Goal: Transaction & Acquisition: Download file/media

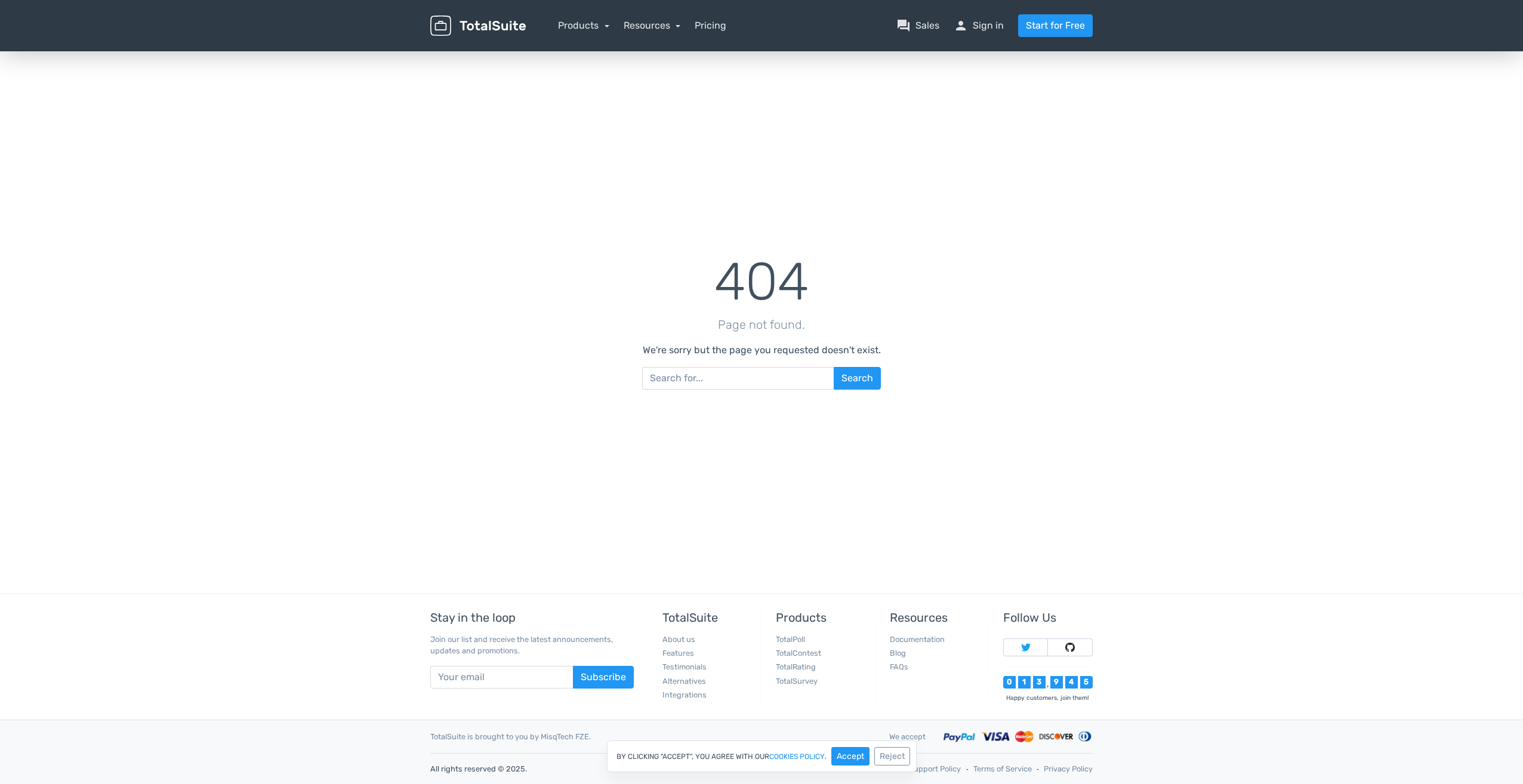
click at [582, 33] on nav "Products TotalPoll WordPress Poll and Contest Plugin TotalContest WordPress Con…" at bounding box center [818, 26] width 567 height 23
click at [582, 26] on link "Products" at bounding box center [584, 25] width 51 height 11
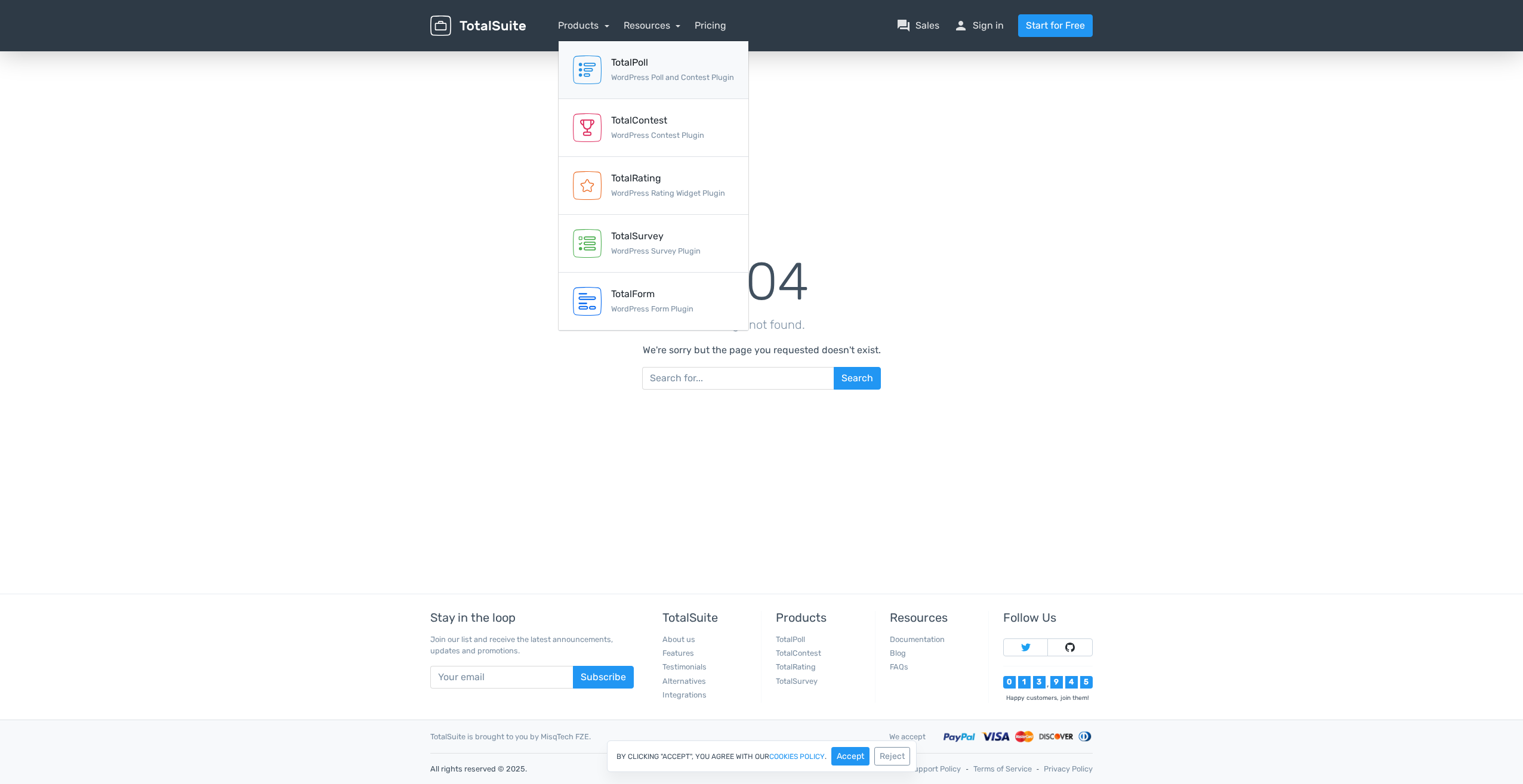
click at [652, 80] on small "WordPress Poll and Contest Plugin" at bounding box center [672, 77] width 123 height 9
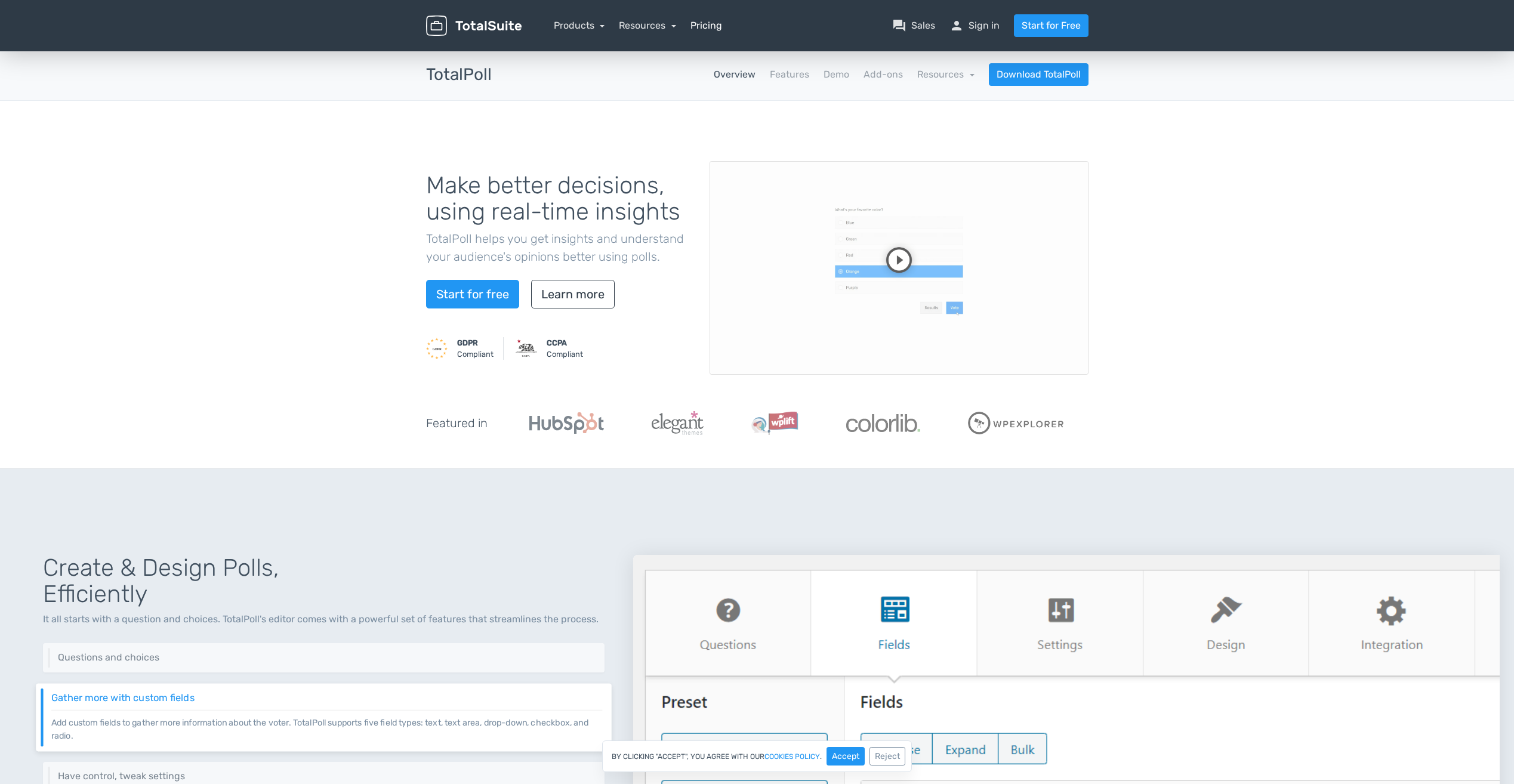
click at [709, 28] on link "Pricing" at bounding box center [706, 26] width 32 height 14
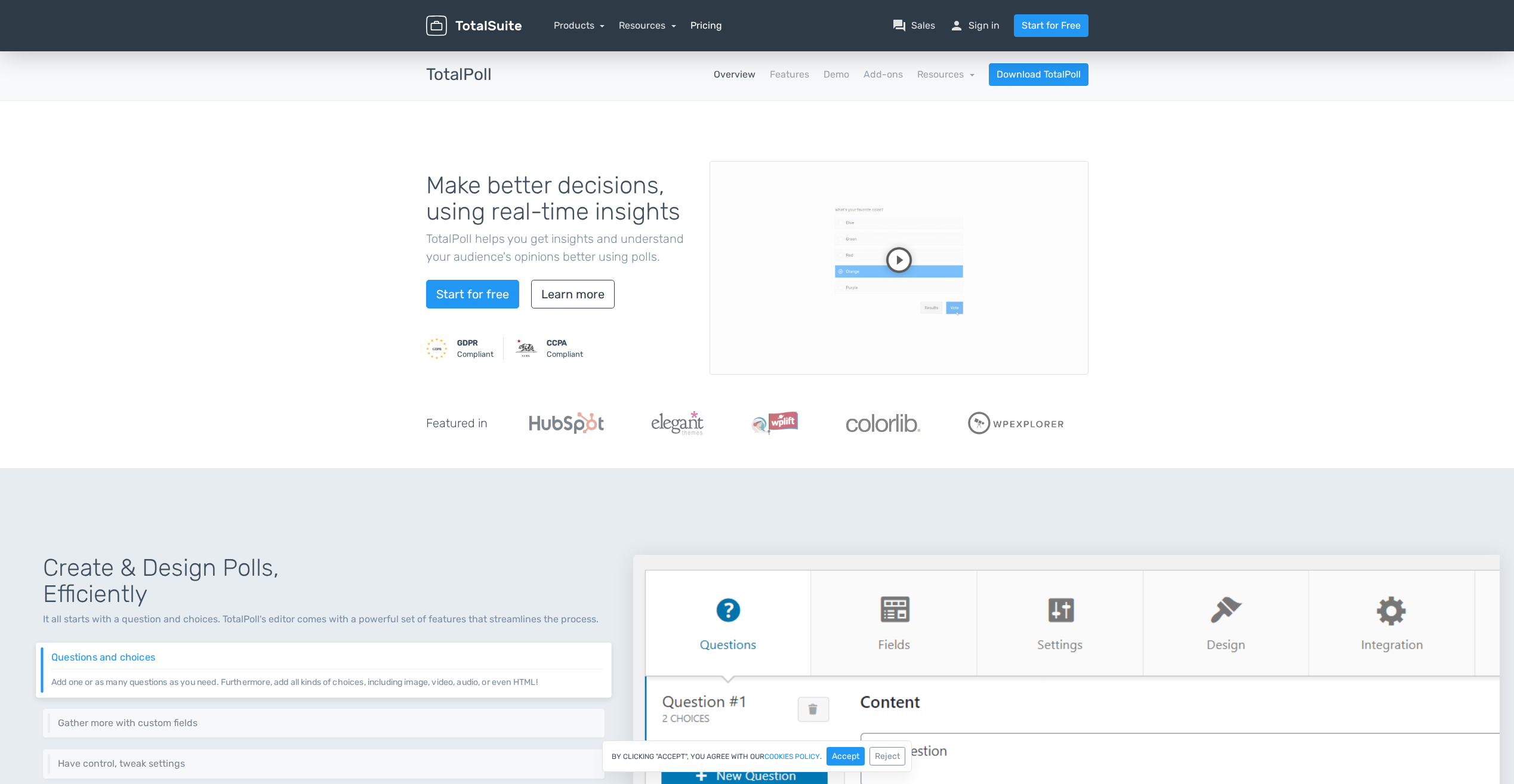
click at [708, 31] on link "Pricing" at bounding box center [706, 26] width 32 height 14
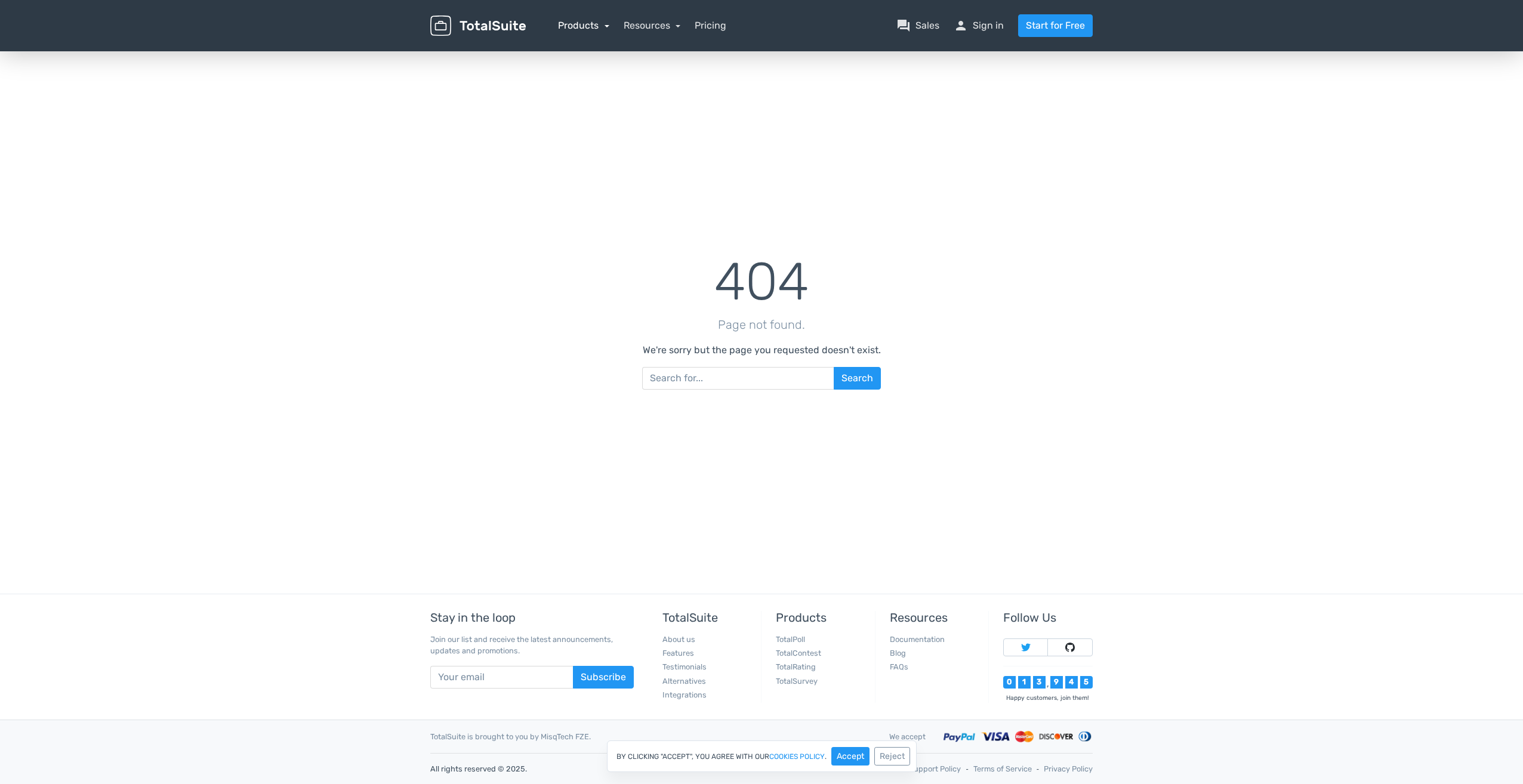
click at [585, 26] on link "Products" at bounding box center [584, 25] width 51 height 11
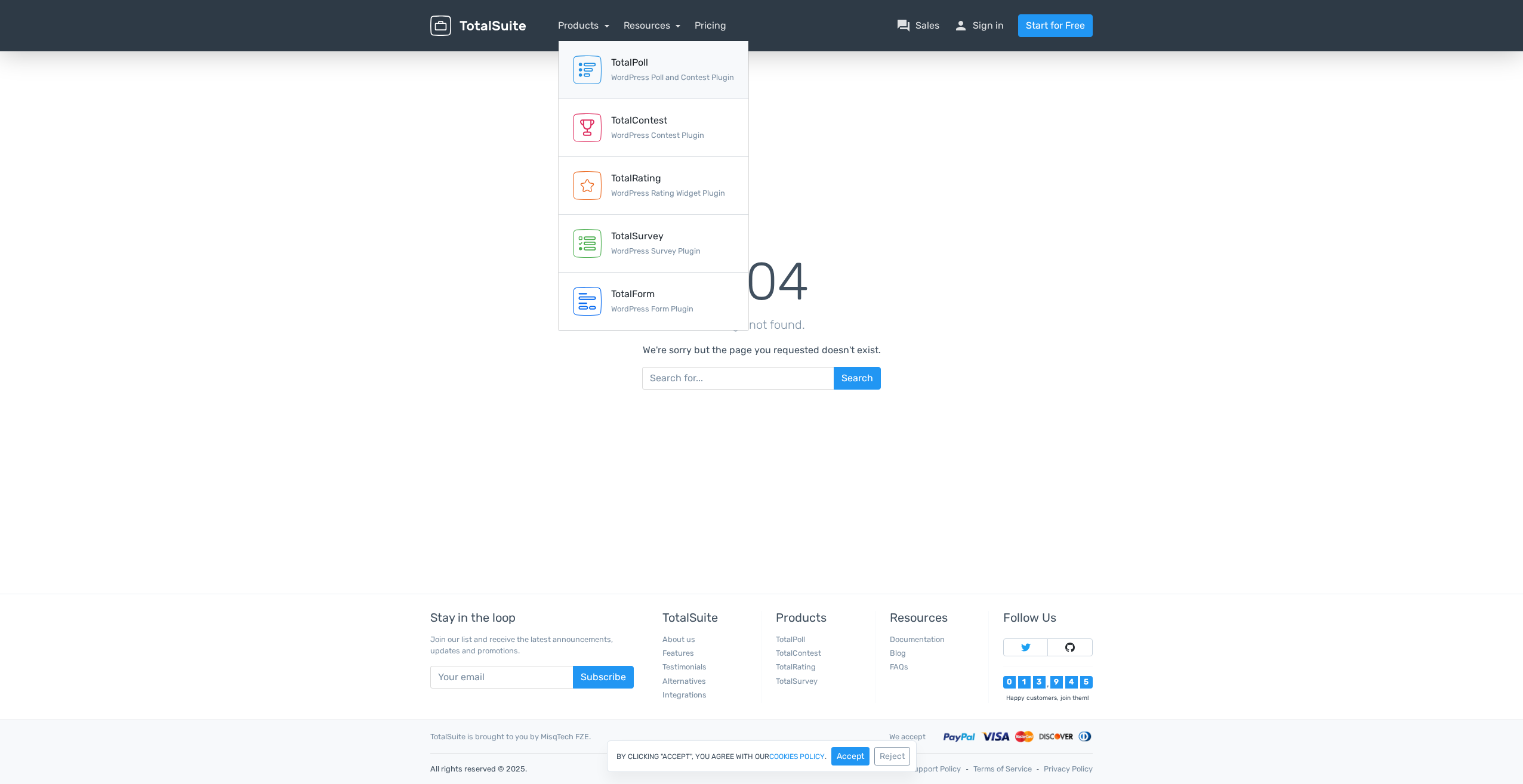
click at [632, 66] on div "TotalPoll" at bounding box center [672, 62] width 123 height 14
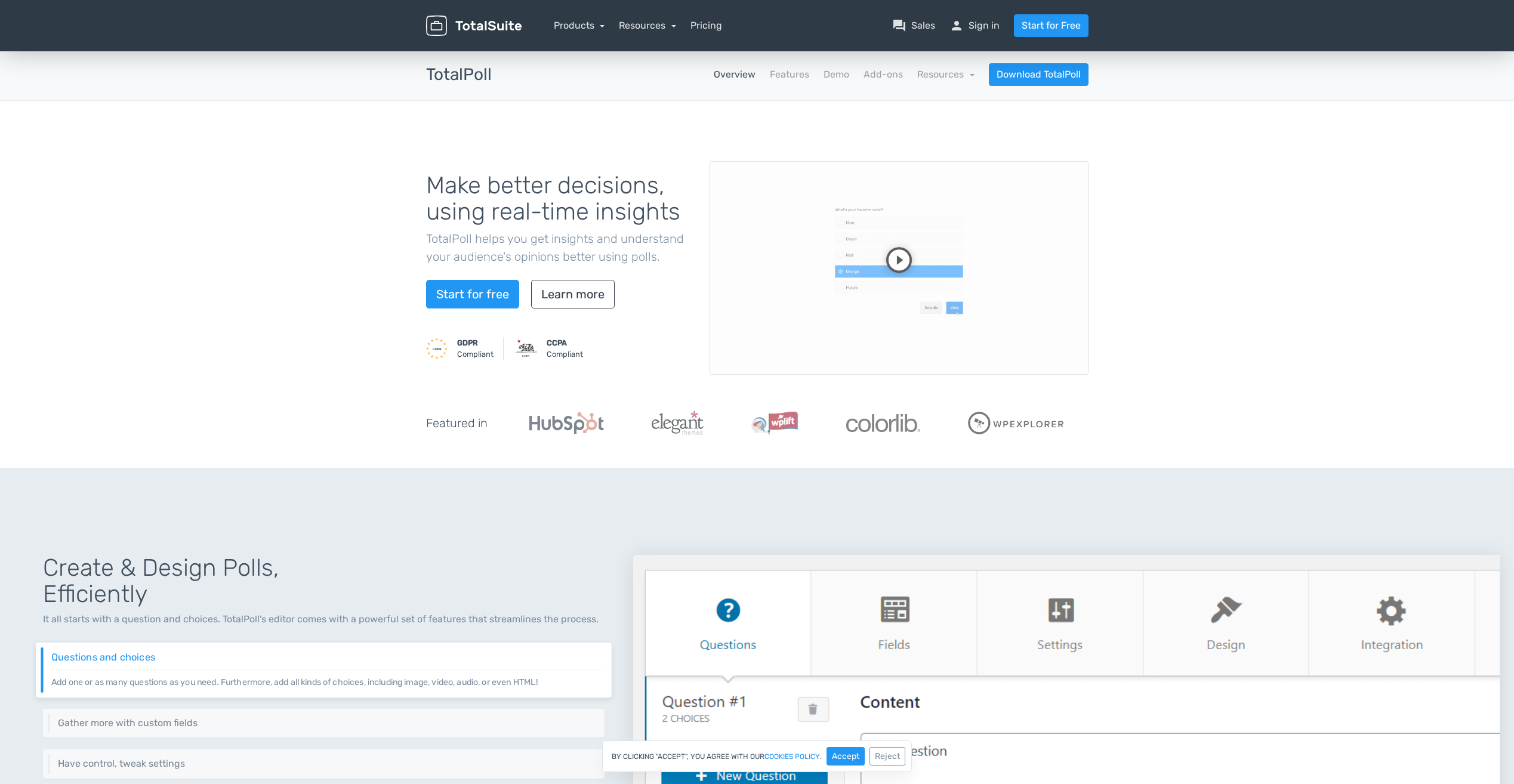
click at [729, 25] on nav "Products TotalPoll WordPress Poll and Contest Plugin TotalContest WordPress Con…" at bounding box center [814, 26] width 567 height 23
click at [707, 26] on link "Pricing" at bounding box center [706, 26] width 32 height 14
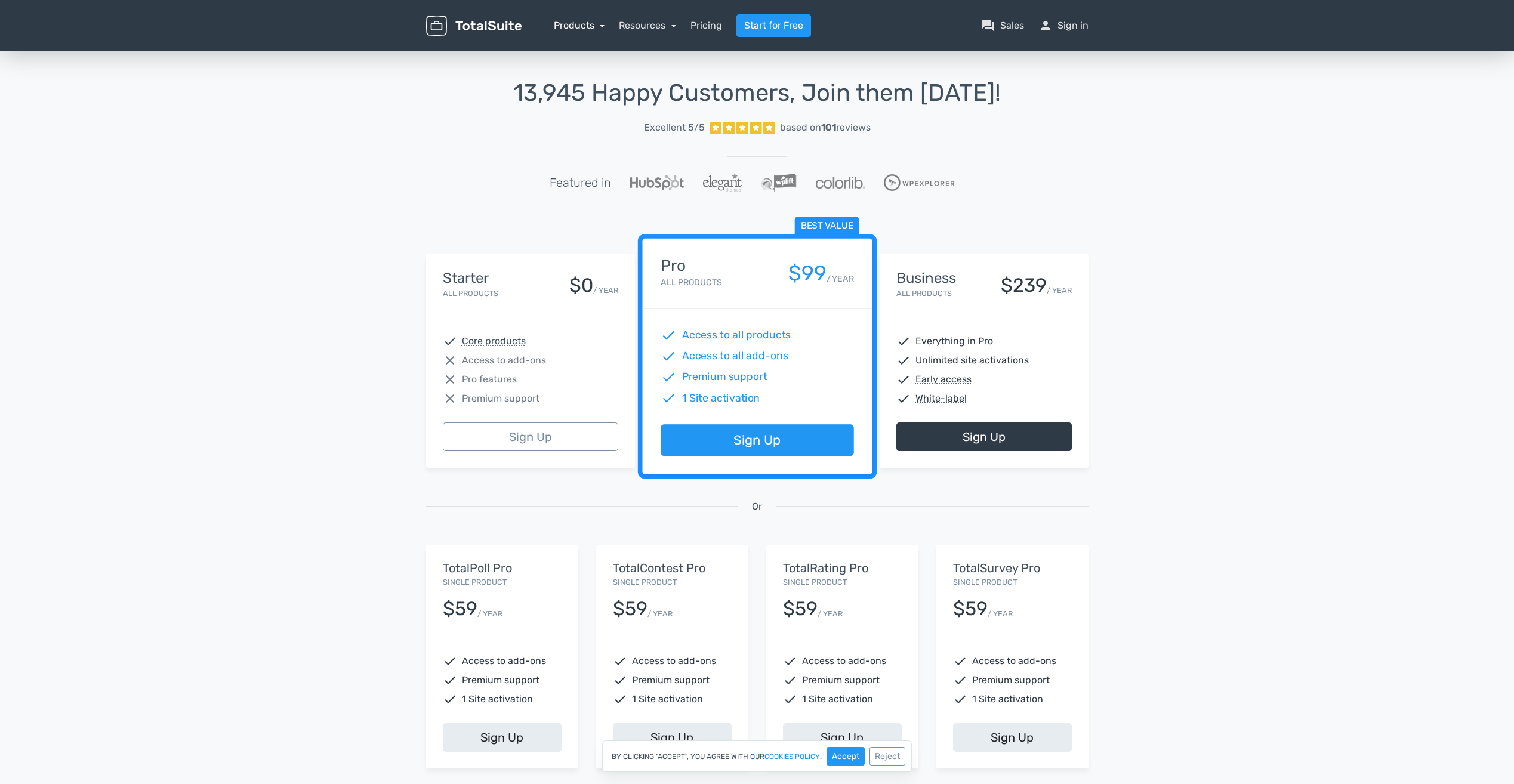
click at [598, 24] on link "Products" at bounding box center [579, 25] width 51 height 11
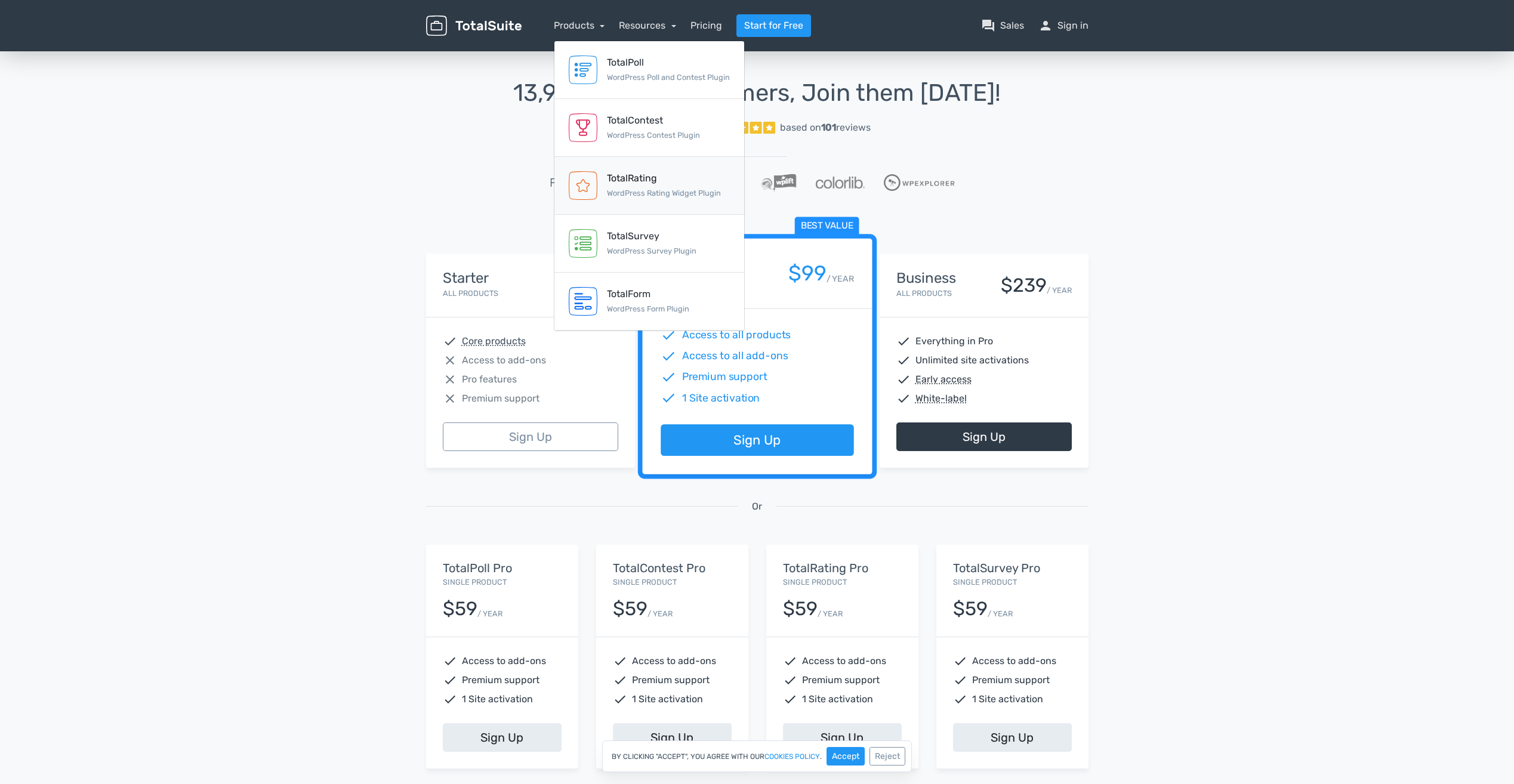
click at [633, 186] on div "TotalRating WordPress Rating Widget Plugin" at bounding box center [664, 186] width 114 height 29
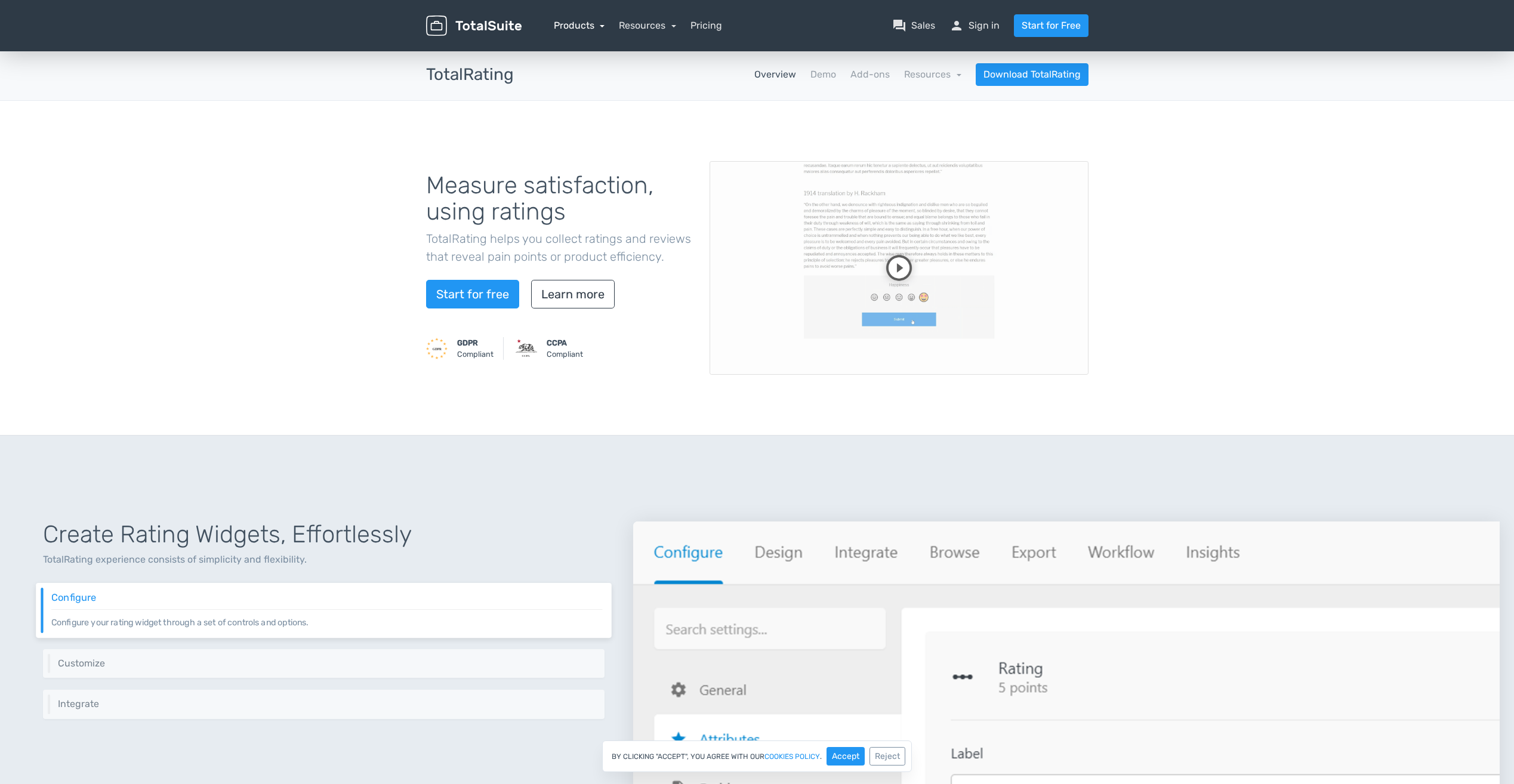
click at [576, 26] on link "Products" at bounding box center [579, 25] width 51 height 11
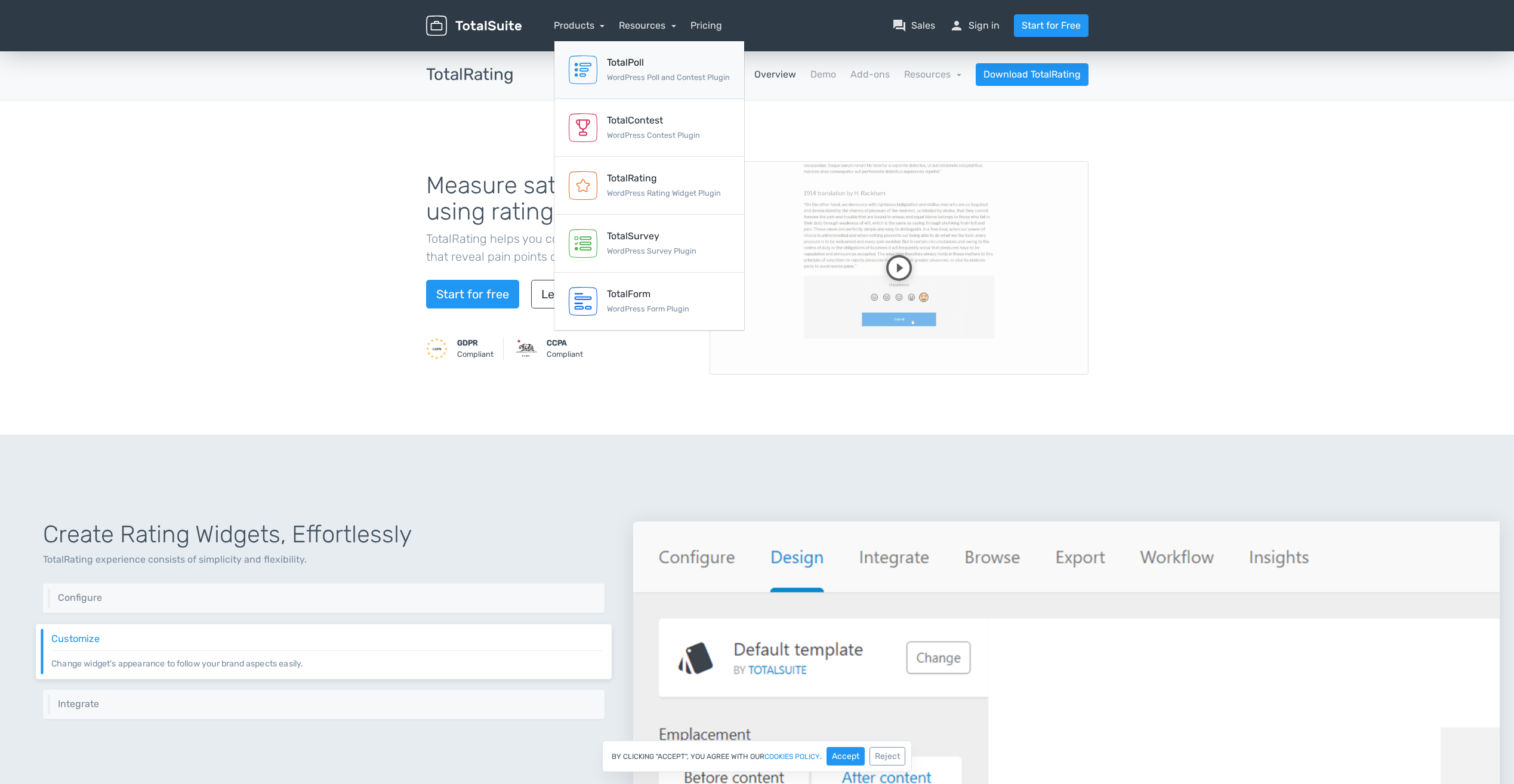
click at [629, 77] on small "WordPress Poll and Contest Plugin" at bounding box center [668, 77] width 123 height 9
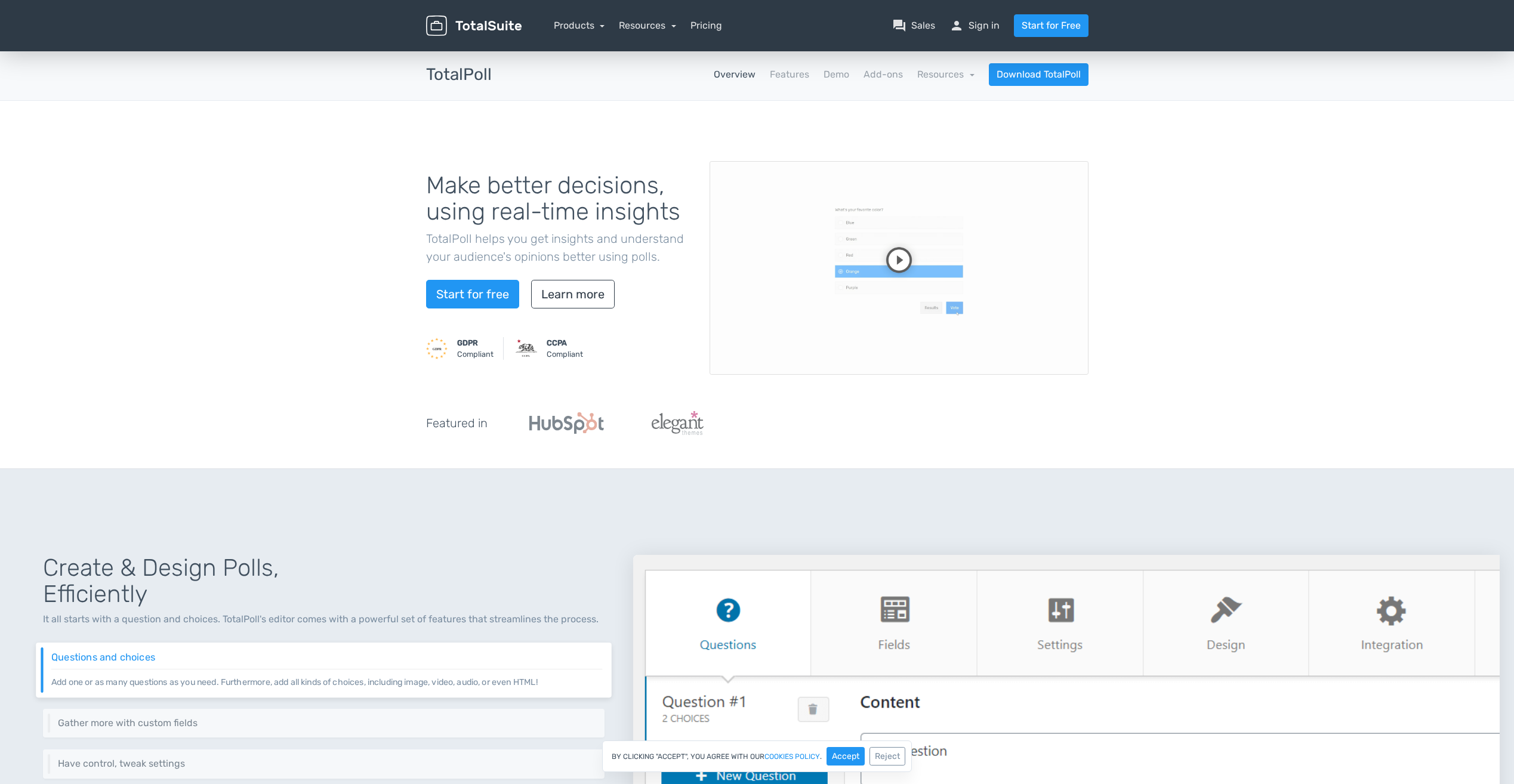
click at [574, 32] on div "Products TotalPoll WordPress Poll and Contest Plugin TotalContest WordPress Con…" at bounding box center [579, 26] width 51 height 14
click at [576, 22] on link "Products" at bounding box center [579, 25] width 51 height 11
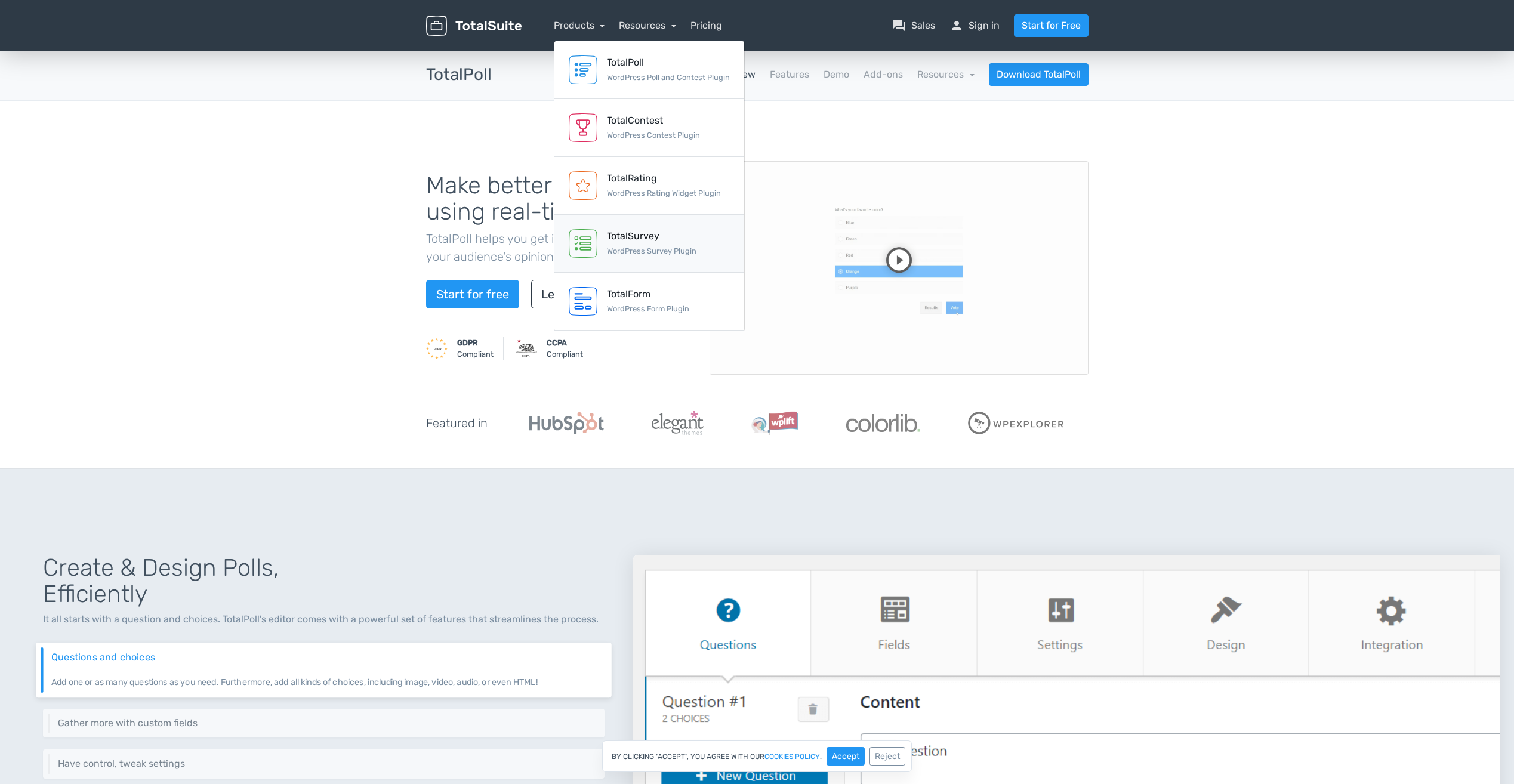
click at [656, 250] on small "WordPress Survey Plugin" at bounding box center [651, 251] width 90 height 9
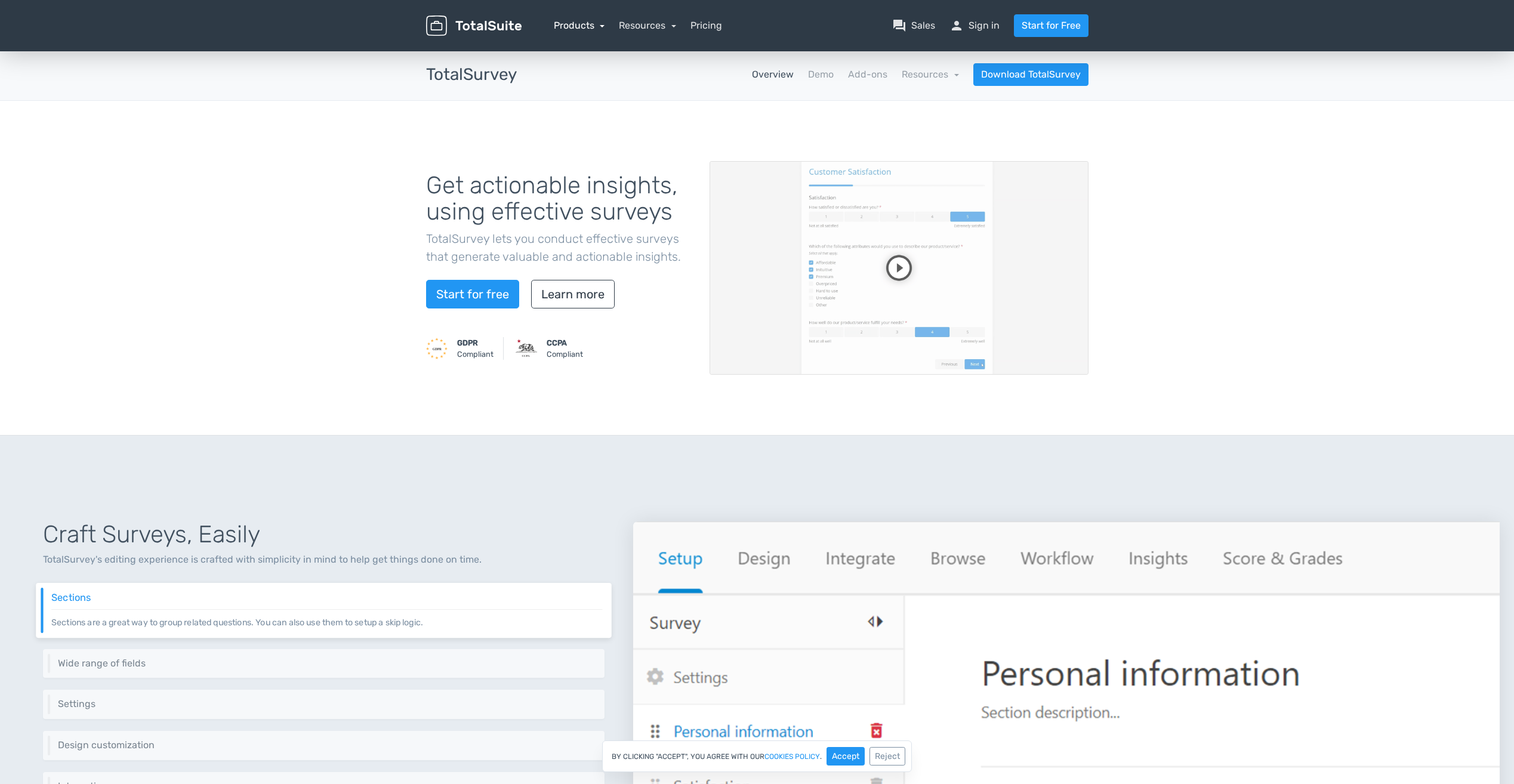
click at [577, 25] on link "Products" at bounding box center [579, 25] width 51 height 11
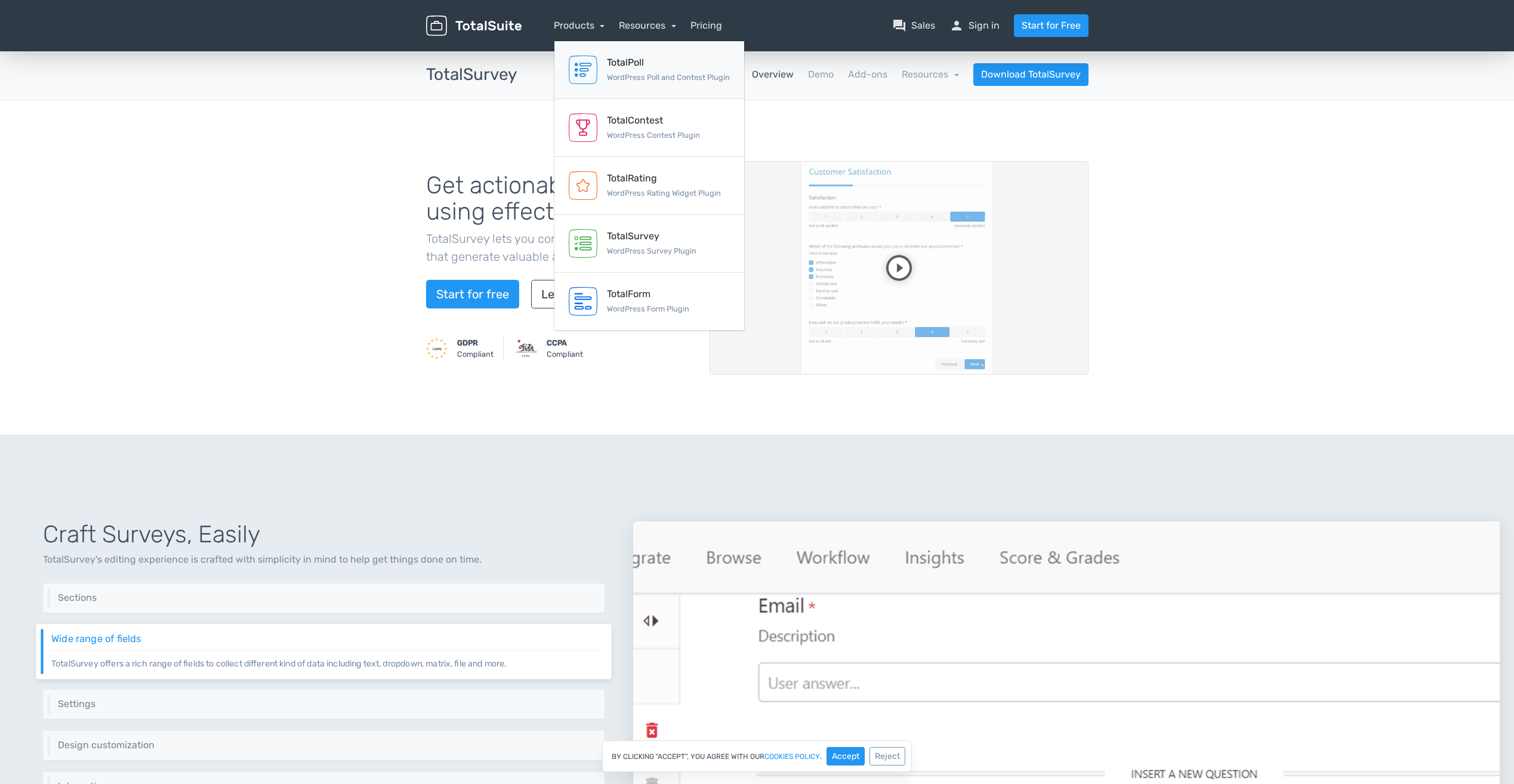
click at [606, 74] on link "TotalPoll WordPress Poll and Contest Plugin" at bounding box center [649, 70] width 190 height 58
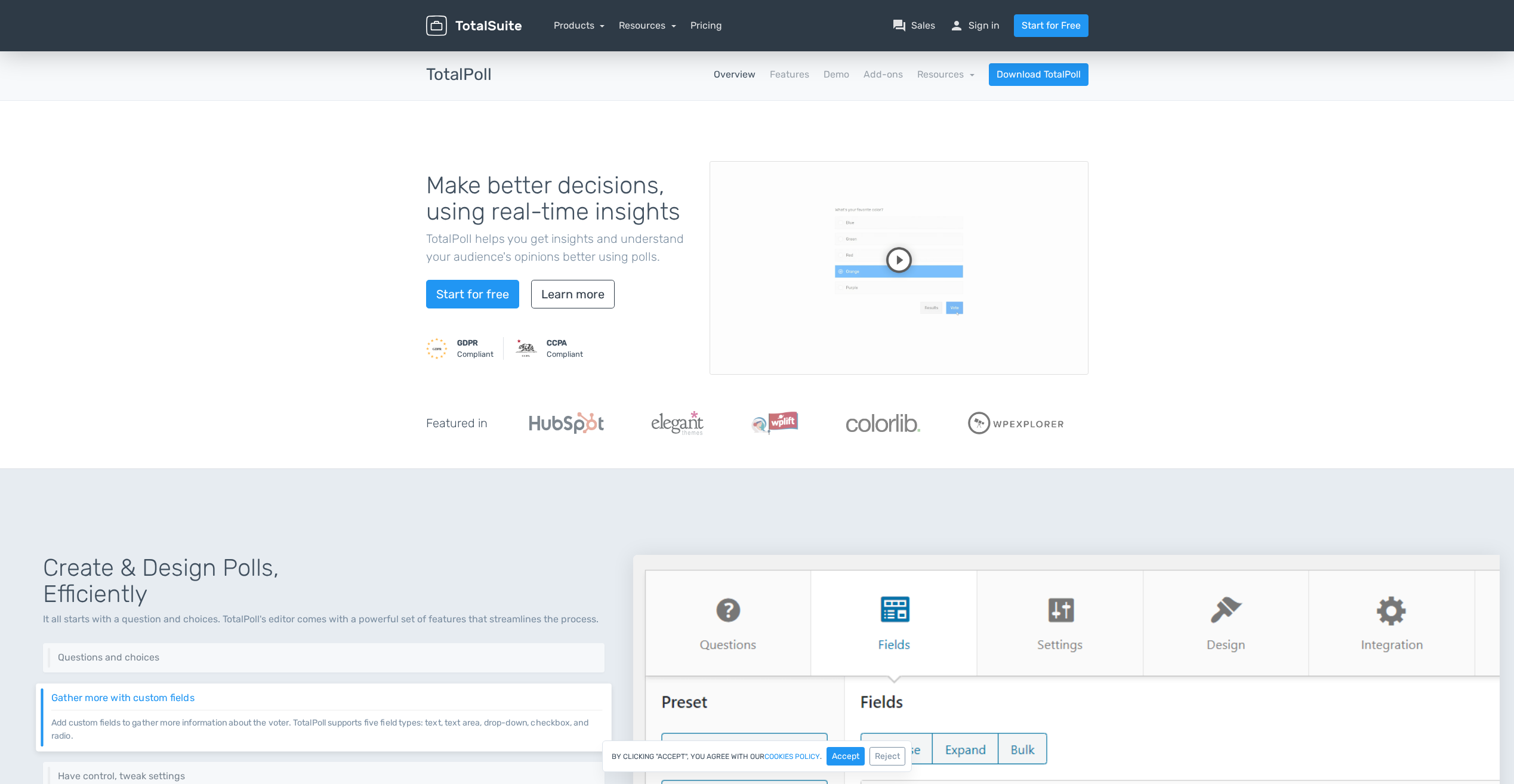
drag, startPoint x: 569, startPoint y: 443, endPoint x: 472, endPoint y: 145, distance: 313.4
click at [702, 29] on link "Pricing" at bounding box center [706, 26] width 32 height 14
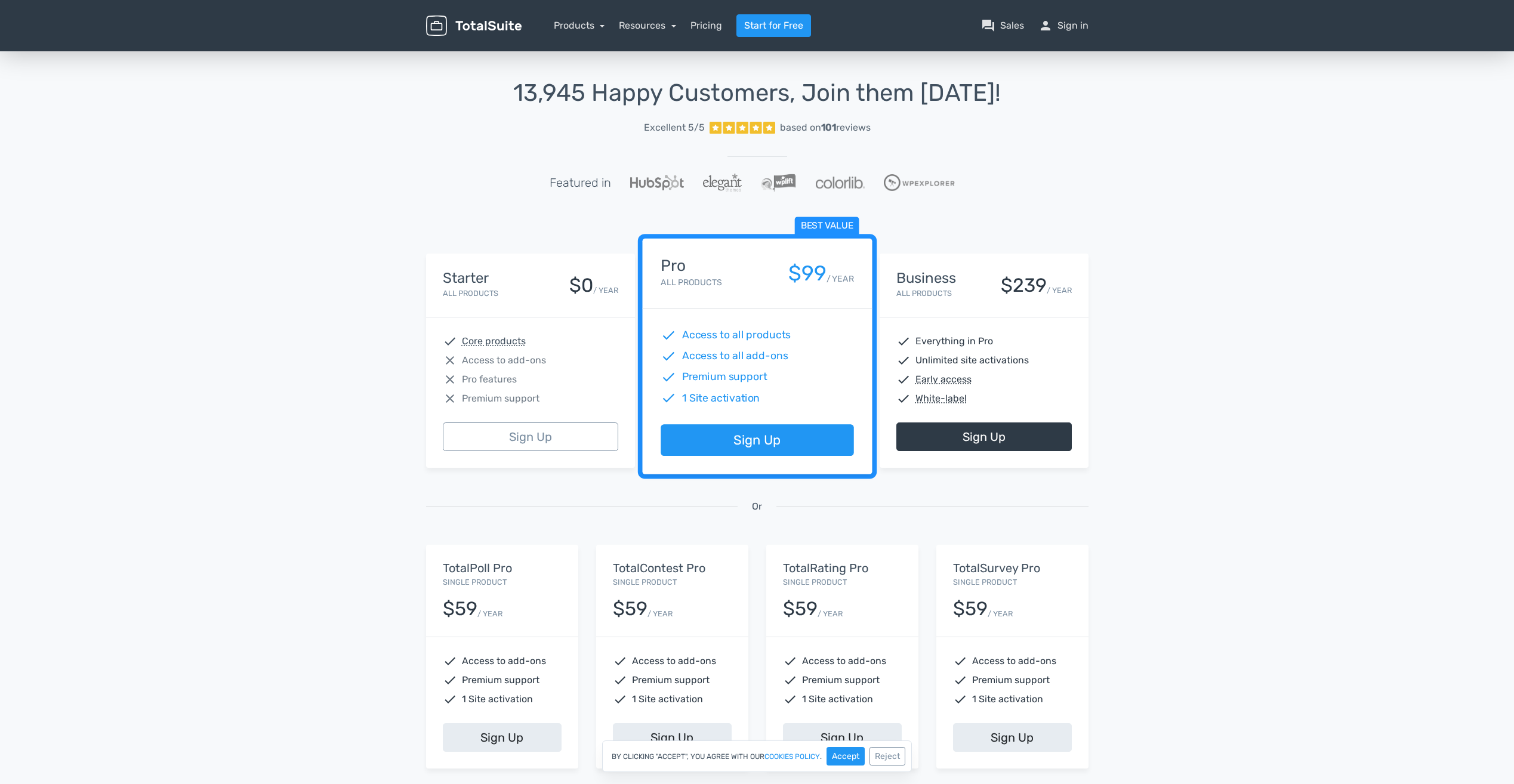
scroll to position [120, 0]
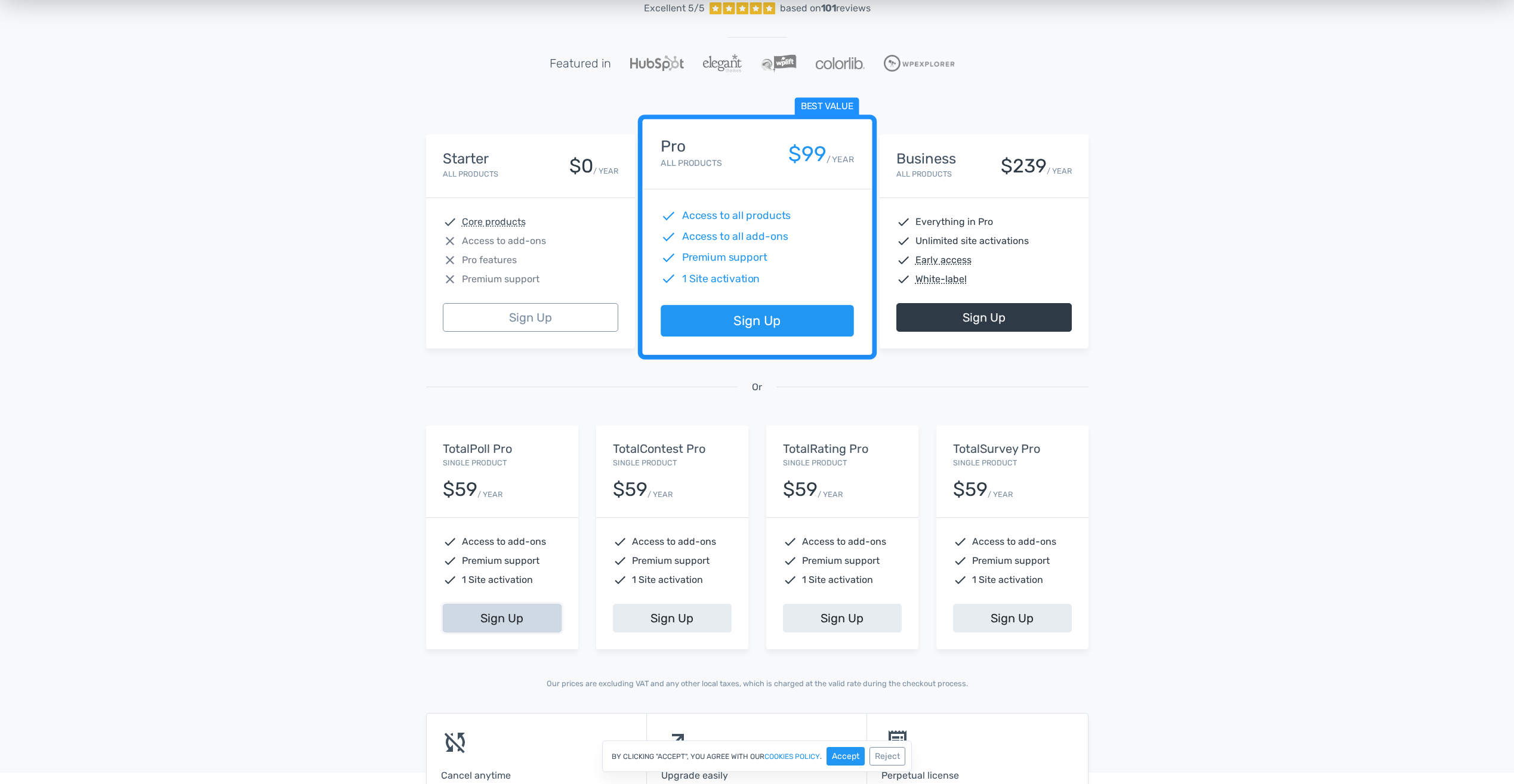
click at [510, 622] on link "Sign Up" at bounding box center [502, 618] width 119 height 29
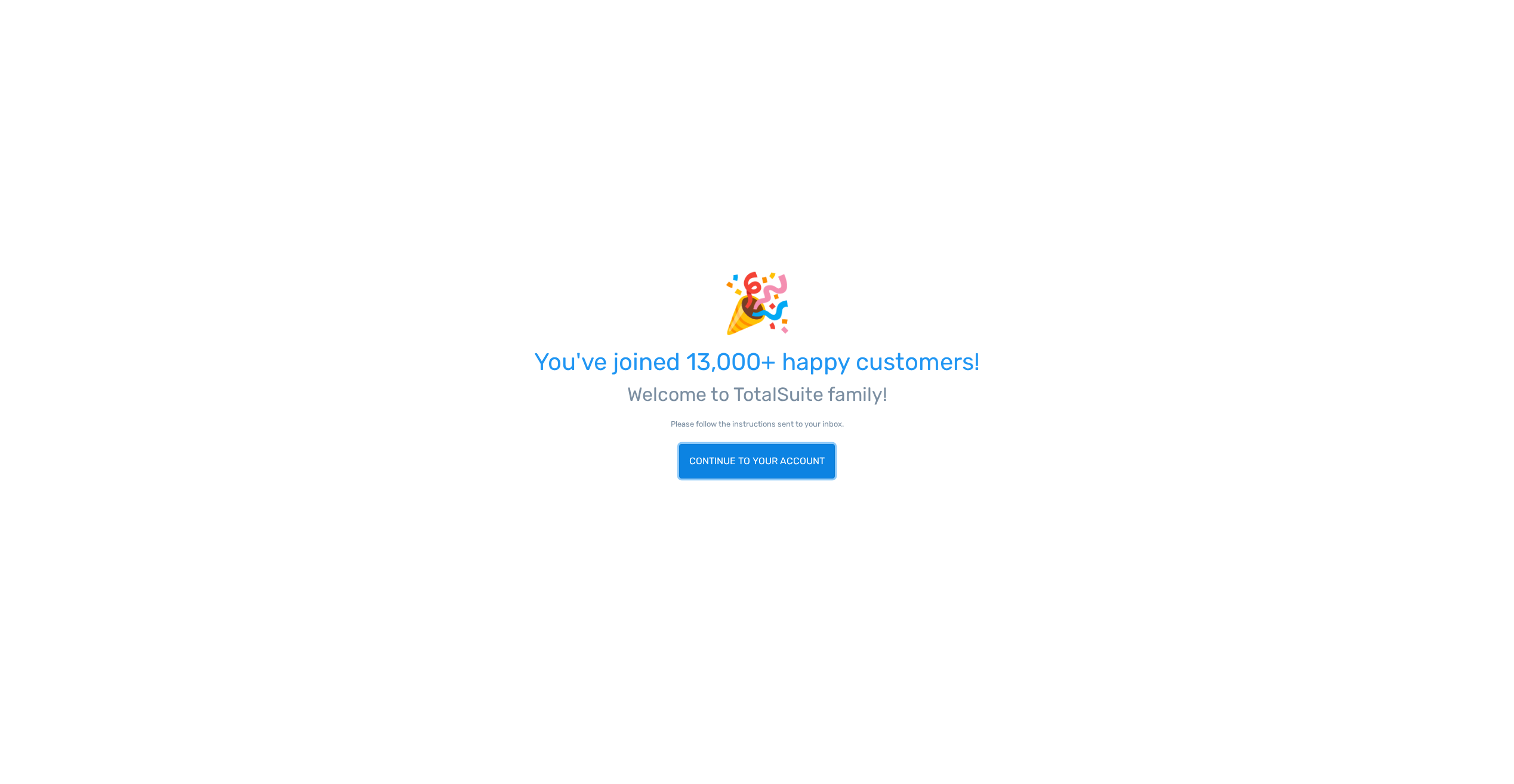
click at [794, 462] on link "Continue to your account" at bounding box center [757, 461] width 156 height 35
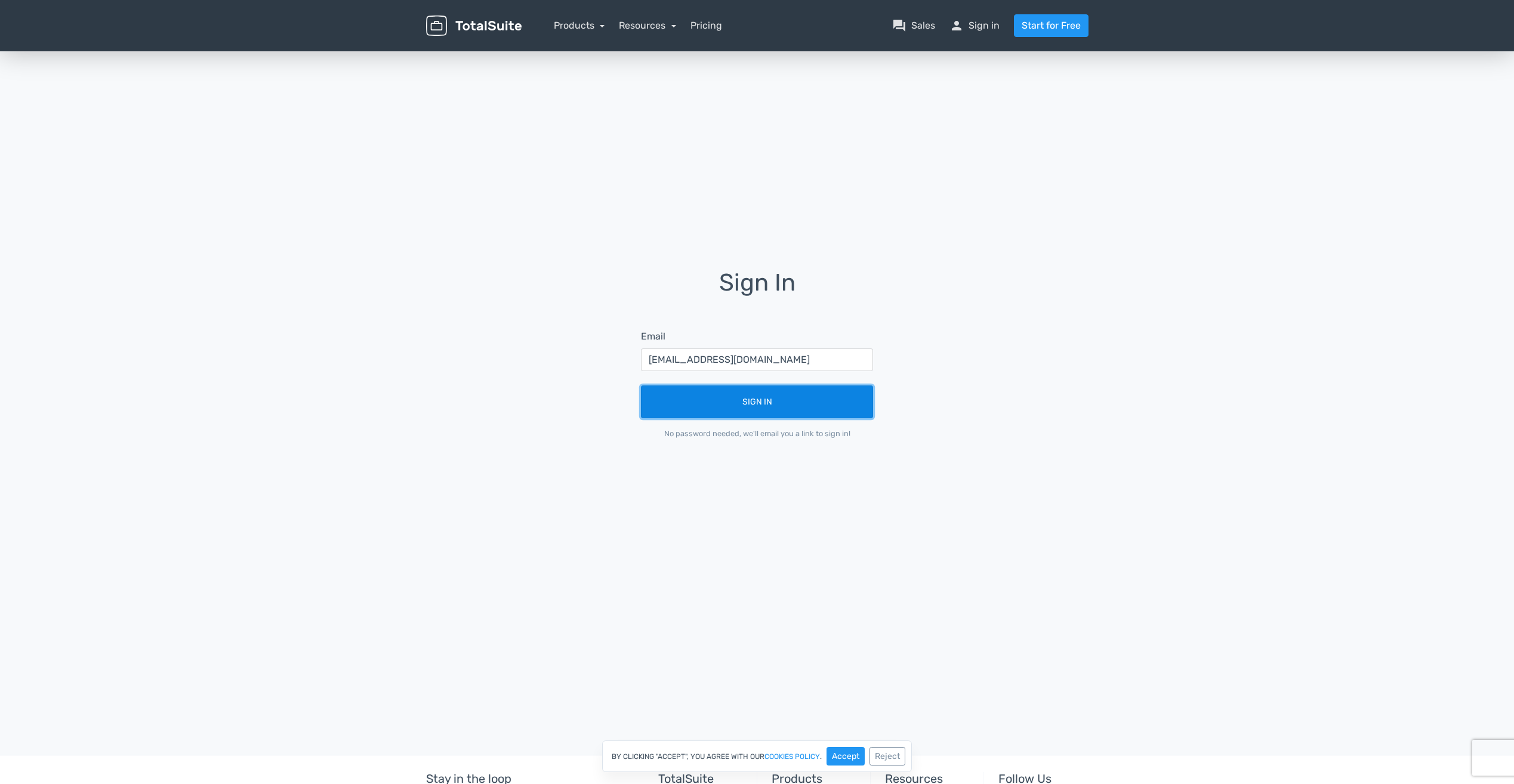
click at [803, 405] on button "Sign In" at bounding box center [757, 402] width 232 height 33
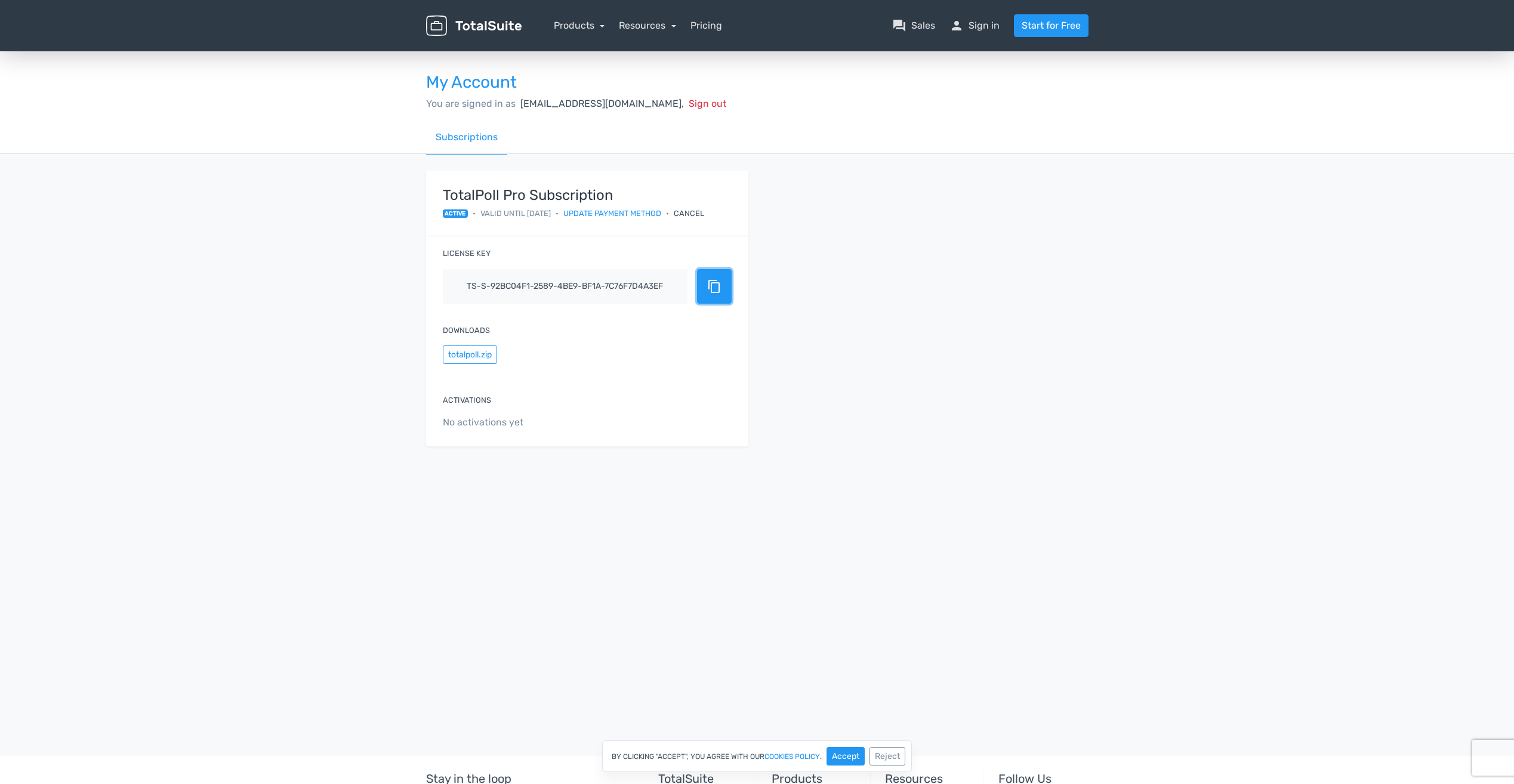
click at [711, 289] on span "content_copy" at bounding box center [714, 286] width 14 height 14
click at [455, 357] on button "totalpoll.zip" at bounding box center [470, 354] width 54 height 19
